Goal: Information Seeking & Learning: Learn about a topic

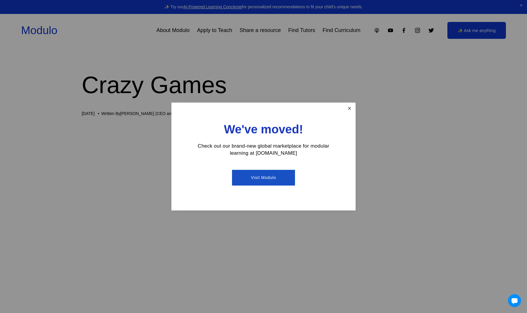
click at [349, 107] on link "Close" at bounding box center [349, 109] width 10 height 10
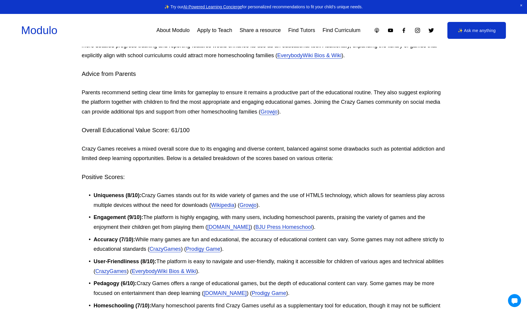
scroll to position [1169, 0]
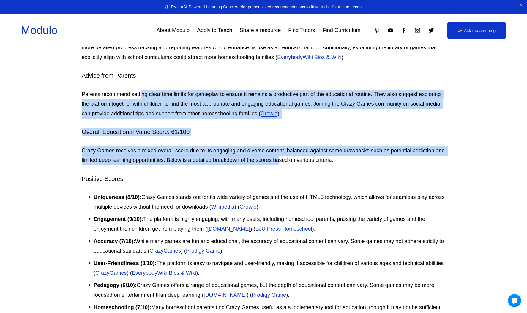
drag, startPoint x: 143, startPoint y: 105, endPoint x: 289, endPoint y: 174, distance: 161.5
click at [289, 174] on div "Crazy Games, a popular browser gaming platform, was founded in 2014 by Belgian …" at bounding box center [263, 4] width 363 height 1677
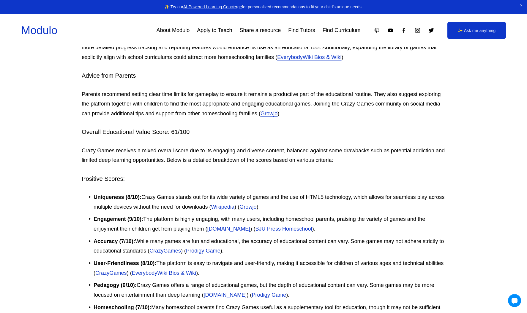
click at [165, 183] on div "Crazy Games, a popular browser gaming platform, was founded in 2014 by Belgian …" at bounding box center [263, 4] width 363 height 1677
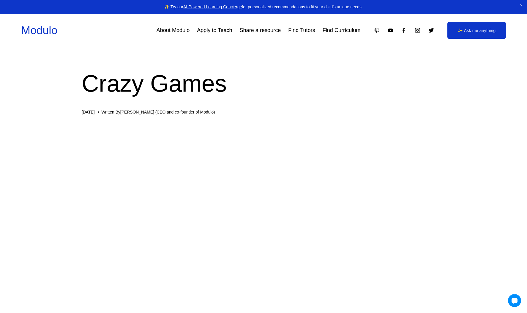
scroll to position [0, 0]
click at [36, 29] on link "Modulo" at bounding box center [39, 30] width 36 height 12
